Goal: Information Seeking & Learning: Learn about a topic

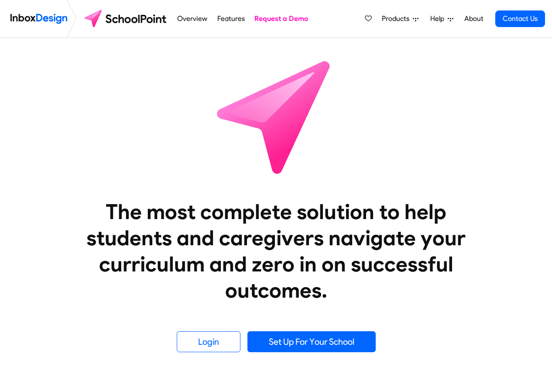
click at [194, 19] on link "Overview" at bounding box center [192, 18] width 35 height 17
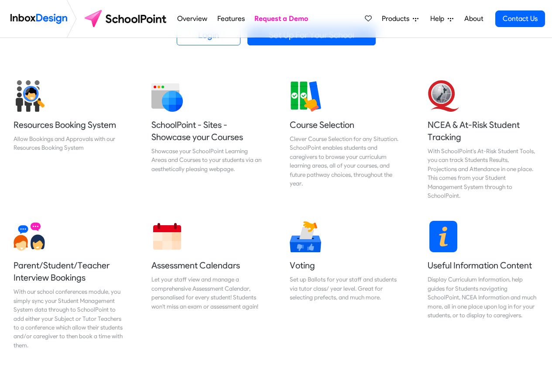
scroll to position [314, 0]
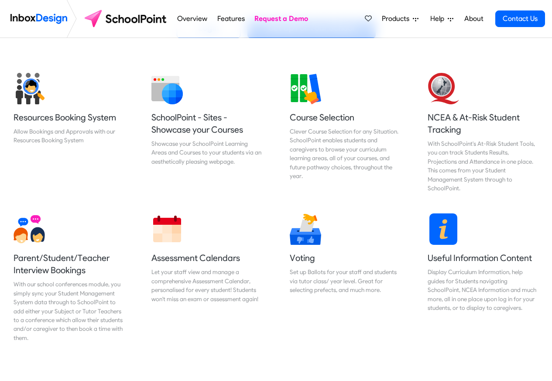
click at [389, 19] on span "Products" at bounding box center [397, 19] width 31 height 10
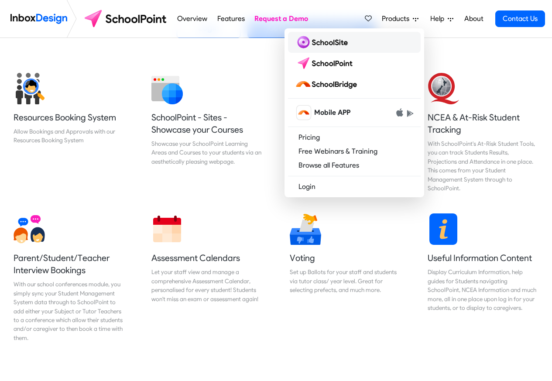
click at [317, 43] on img at bounding box center [323, 42] width 56 height 14
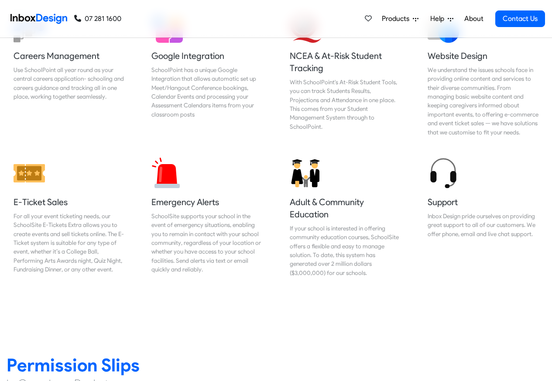
scroll to position [1099, 0]
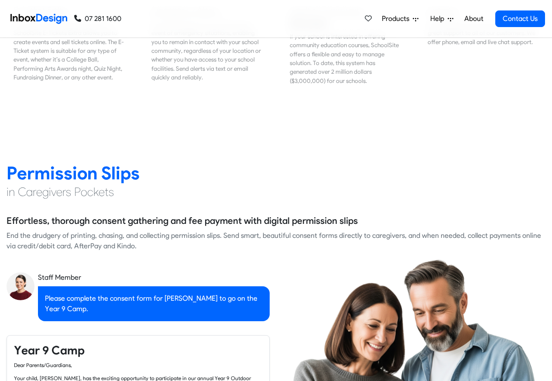
click at [404, 19] on span "Products" at bounding box center [397, 19] width 31 height 10
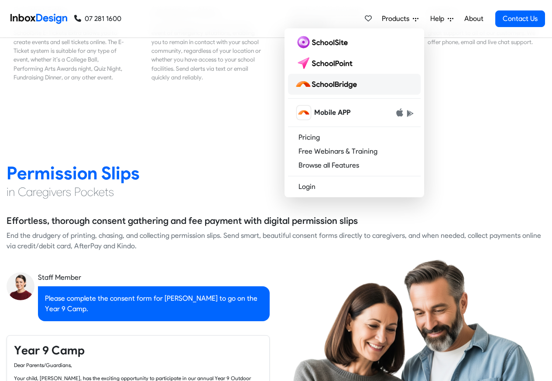
click at [328, 84] on img at bounding box center [327, 84] width 65 height 14
